Goal: Task Accomplishment & Management: Use online tool/utility

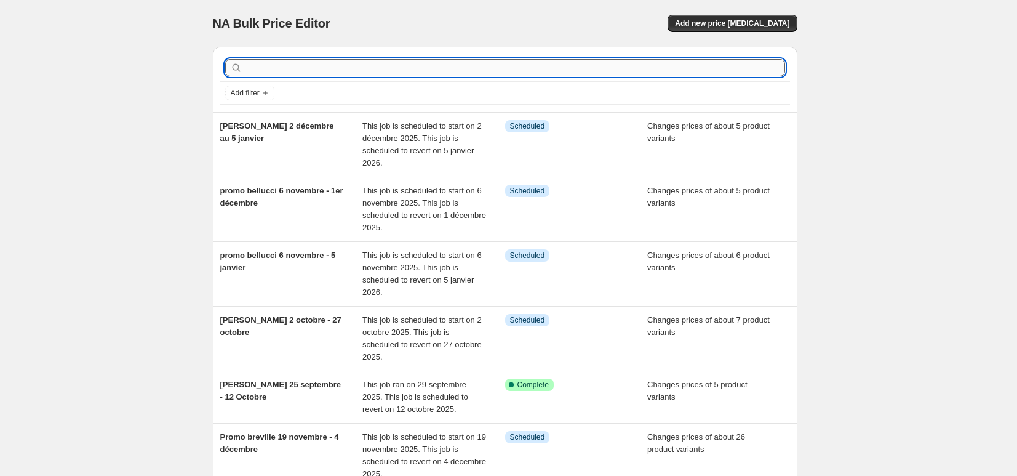
click at [393, 70] on input "text" at bounding box center [515, 67] width 540 height 17
type input "delonghi"
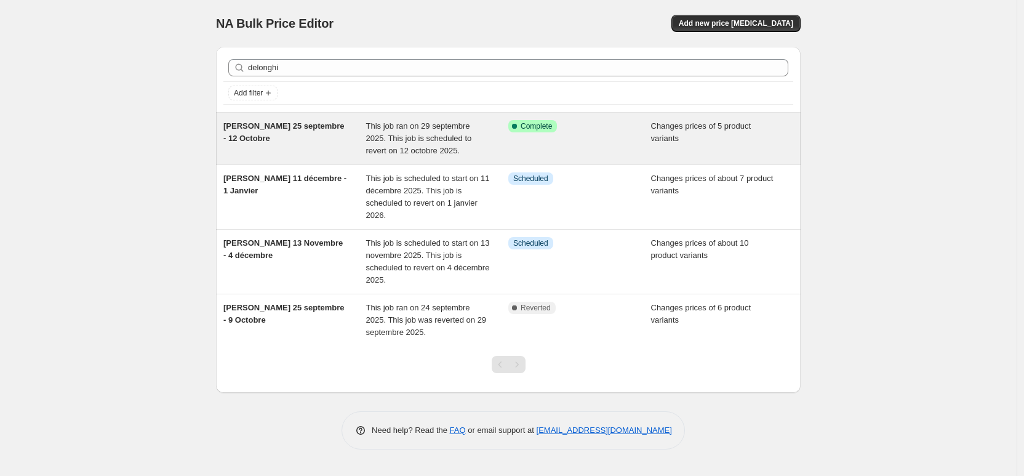
click at [324, 131] on div "[PERSON_NAME] 25 septembre - 12 Octobre" at bounding box center [294, 138] width 143 height 37
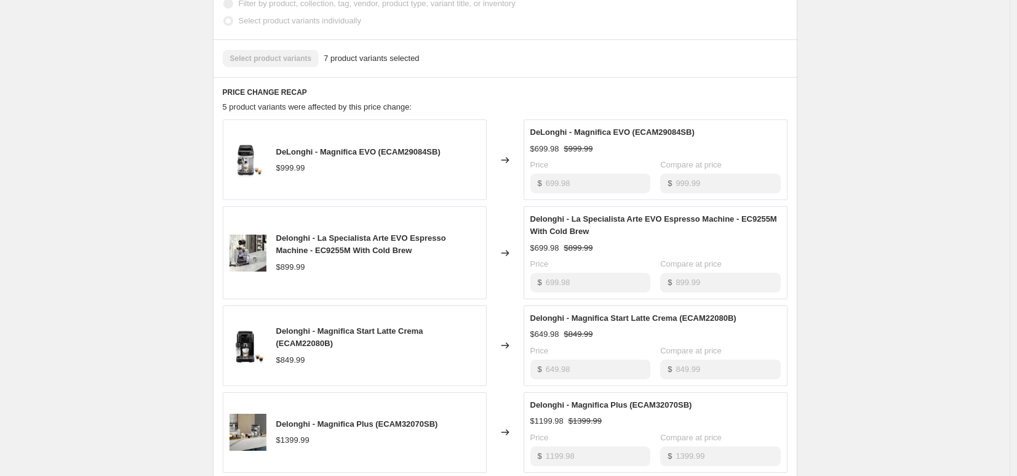
scroll to position [392, 0]
